Goal: Answer question/provide support

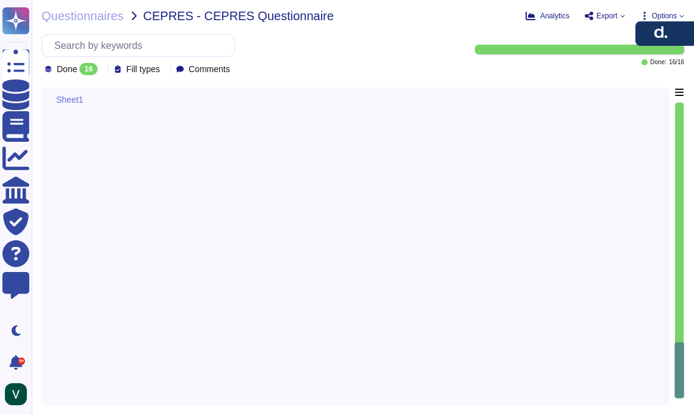
type textarea "[PERSON_NAME] generally does not hire interns under the EOR model. In [GEOGRAPH…"
type textarea "[PERSON_NAME] can hire [DEMOGRAPHIC_DATA] EOR employees in [GEOGRAPHIC_DATA], b…"
type textarea "[PERSON_NAME] is responsible for preparing and validating gross-to-net (G2N) pa…"
type textarea "[PERSON_NAME] assumes full responsibility for payroll errors in [GEOGRAPHIC_DAT…"
type textarea "[PERSON_NAME] EOR Master Service Agreement (MSA) for [GEOGRAPHIC_DATA] typicall…"
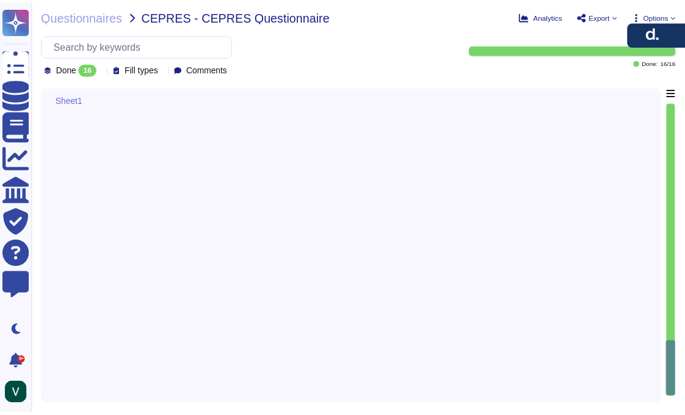
scroll to position [1, 0]
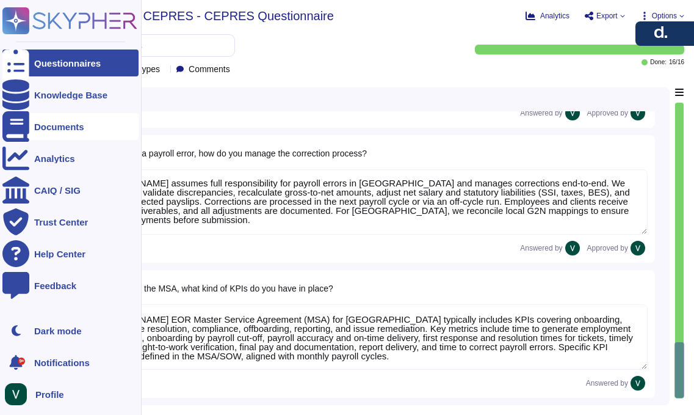
click at [65, 122] on div "Documents" at bounding box center [59, 126] width 50 height 9
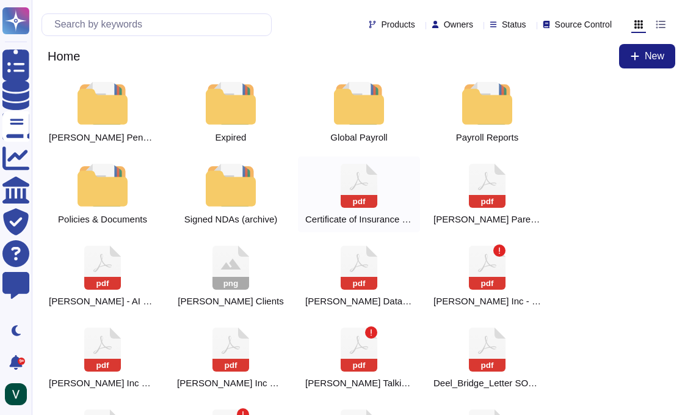
scroll to position [98, 0]
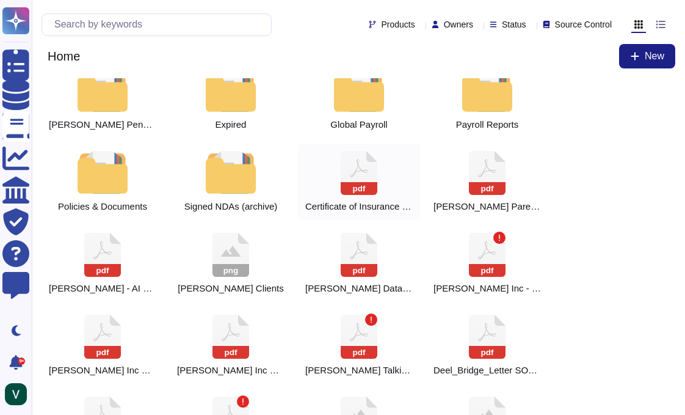
click at [346, 169] on icon at bounding box center [359, 173] width 37 height 44
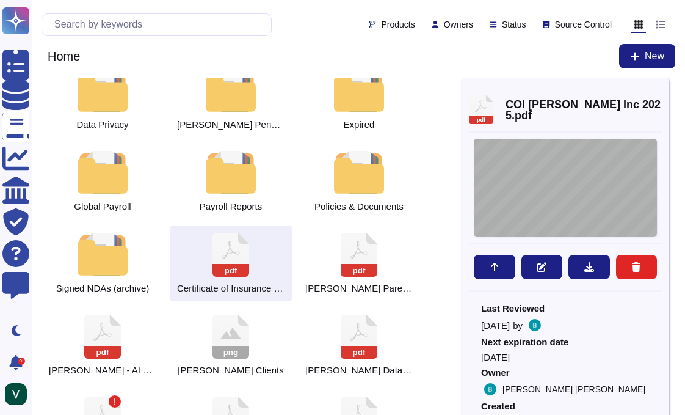
click at [530, 193] on div "SHOULD ANY OF THE ABOVE DESCRIBED POLICIES BE CANCELLED BEFORE THE EXPIRATION D…" at bounding box center [565, 188] width 183 height 98
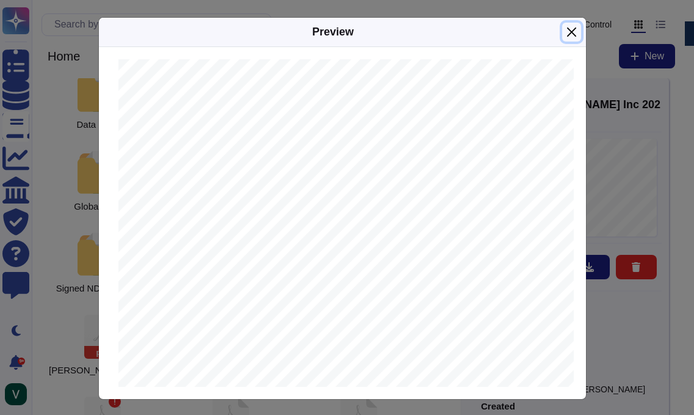
drag, startPoint x: 567, startPoint y: 37, endPoint x: 539, endPoint y: 38, distance: 28.1
click at [567, 37] on button "Close" at bounding box center [571, 32] width 19 height 19
